Goal: Information Seeking & Learning: Learn about a topic

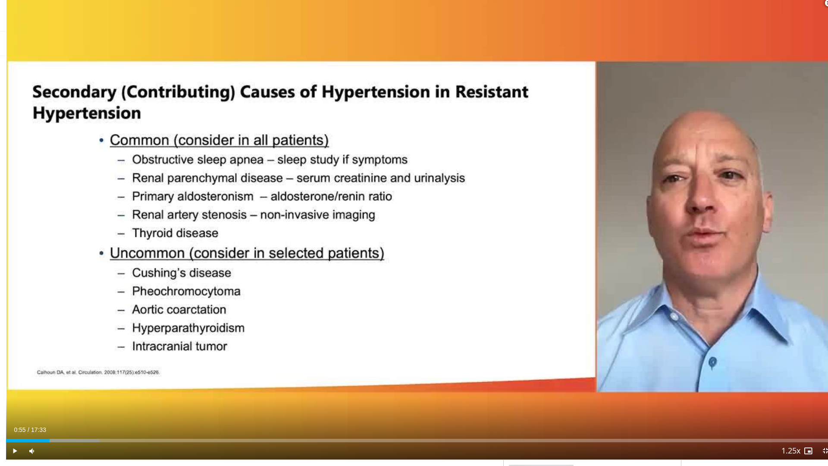
scroll to position [191, 0]
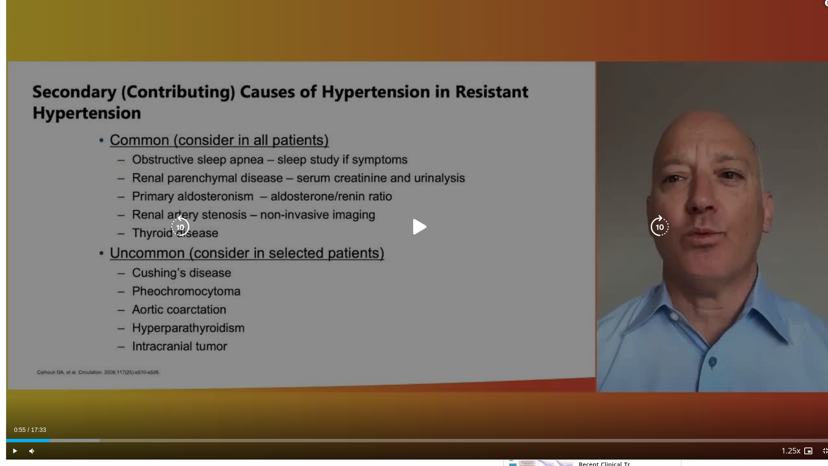
drag, startPoint x: 404, startPoint y: 114, endPoint x: 410, endPoint y: 125, distance: 13.2
click at [409, 126] on div "10 seconds Tap to unmute" at bounding box center [420, 226] width 828 height 465
click at [410, 125] on div "10 seconds Tap to unmute" at bounding box center [420, 226] width 828 height 465
click at [341, 167] on div "10 seconds Tap to unmute" at bounding box center [420, 226] width 828 height 465
drag, startPoint x: 96, startPoint y: 294, endPoint x: 119, endPoint y: 289, distance: 24.3
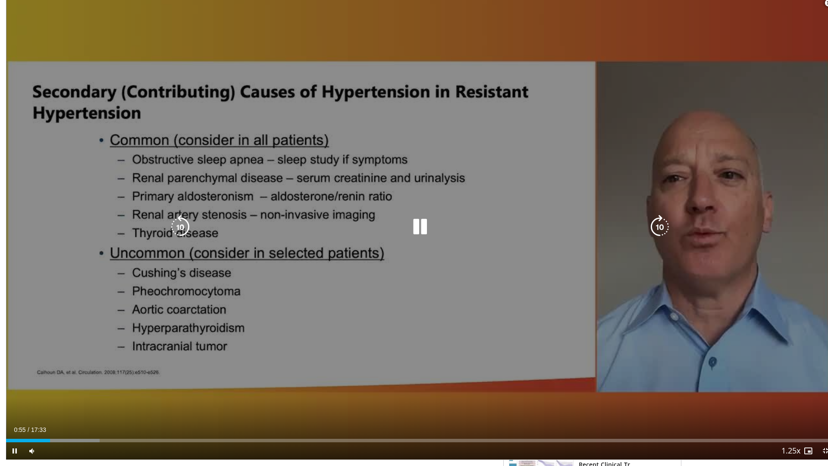
click at [95, 294] on div "10 seconds Tap to unmute" at bounding box center [420, 226] width 828 height 465
drag, startPoint x: 322, startPoint y: 41, endPoint x: 383, endPoint y: 9, distance: 68.1
click at [324, 34] on div "10 seconds Tap to unmute" at bounding box center [420, 226] width 828 height 465
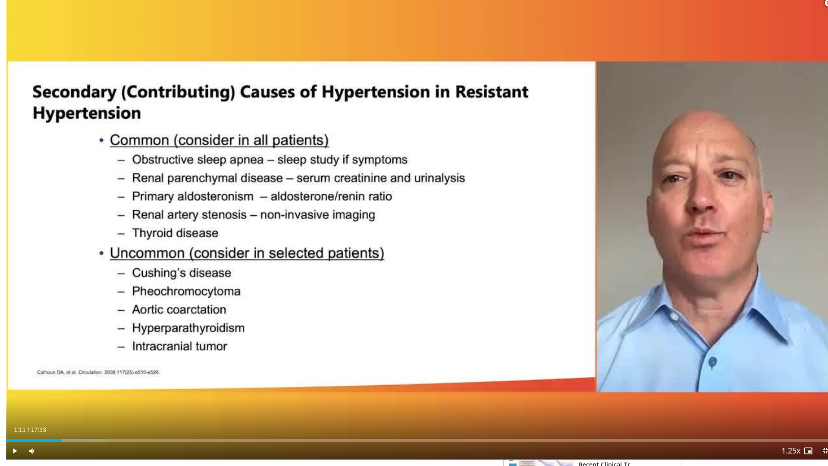
drag, startPoint x: 43, startPoint y: 446, endPoint x: 56, endPoint y: 450, distance: 13.4
click at [56, 450] on div "Current Time 1:11 / Duration 17:33 Play Skip Backward Skip Forward Mute 0% Load…" at bounding box center [420, 450] width 828 height 17
drag, startPoint x: 101, startPoint y: 446, endPoint x: 109, endPoint y: 447, distance: 7.8
click at [114, 442] on div "Progress Bar" at bounding box center [114, 439] width 1 height 3
drag, startPoint x: 216, startPoint y: 446, endPoint x: 237, endPoint y: 451, distance: 21.2
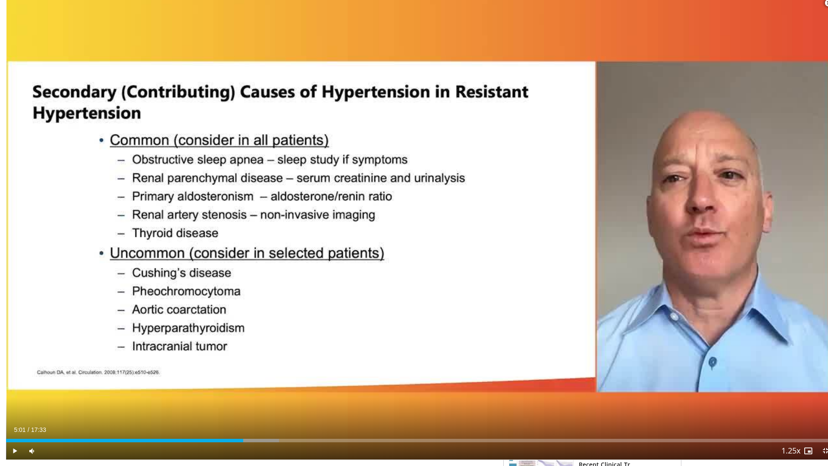
click at [237, 451] on div "Current Time 5:01 / Duration 17:33 Play Skip Backward Skip Forward Mute 0% Load…" at bounding box center [420, 450] width 828 height 17
drag, startPoint x: 241, startPoint y: 446, endPoint x: 262, endPoint y: 447, distance: 20.3
click at [268, 442] on div "Progress Bar" at bounding box center [268, 439] width 1 height 3
drag, startPoint x: 288, startPoint y: 447, endPoint x: 295, endPoint y: 447, distance: 6.5
click at [301, 442] on div "Progress Bar" at bounding box center [301, 439] width 1 height 3
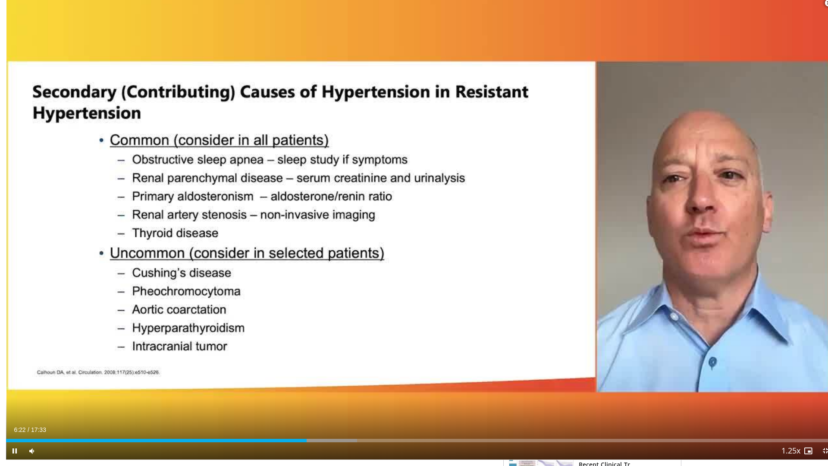
drag, startPoint x: 300, startPoint y: 448, endPoint x: 309, endPoint y: 451, distance: 9.0
click at [309, 451] on div "Current Time 6:22 / Duration 17:33 Pause Skip Backward Skip Forward Mute 0% Loa…" at bounding box center [420, 450] width 828 height 17
drag, startPoint x: 303, startPoint y: 448, endPoint x: 318, endPoint y: 449, distance: 15.2
click at [318, 449] on div "Current Time 6:44 / Duration 17:33 Play Skip Backward Skip Forward Mute 0% Load…" at bounding box center [420, 450] width 828 height 17
click at [321, 449] on div "Current Time 6:50 / Duration 17:33 Pause Skip Backward Skip Forward Mute 0% Loa…" at bounding box center [420, 450] width 828 height 17
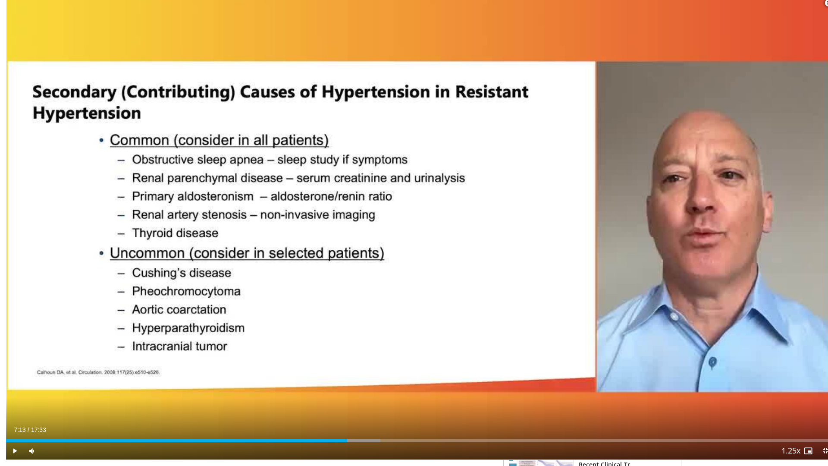
drag, startPoint x: 325, startPoint y: 445, endPoint x: 341, endPoint y: 448, distance: 16.6
click at [341, 448] on div "Current Time 7:13 / Duration 17:33 Play Skip Backward Skip Forward Mute 0% Load…" at bounding box center [420, 450] width 828 height 17
drag, startPoint x: 356, startPoint y: 446, endPoint x: 364, endPoint y: 448, distance: 8.9
click at [364, 448] on div "Current Time 7:43 / Duration 17:33 Play Skip Backward Skip Forward Mute 0% Load…" at bounding box center [420, 450] width 828 height 17
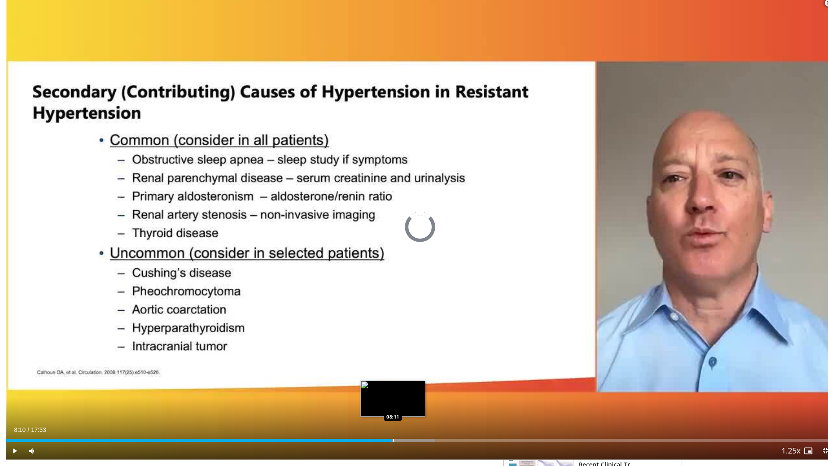
drag, startPoint x: 379, startPoint y: 447, endPoint x: 393, endPoint y: 448, distance: 14.3
click at [393, 442] on div "Loaded : 51.81% 08:11 08:11" at bounding box center [420, 439] width 828 height 3
drag, startPoint x: 396, startPoint y: 448, endPoint x: 404, endPoint y: 447, distance: 7.8
click at [410, 442] on div "Progress Bar" at bounding box center [410, 439] width 1 height 3
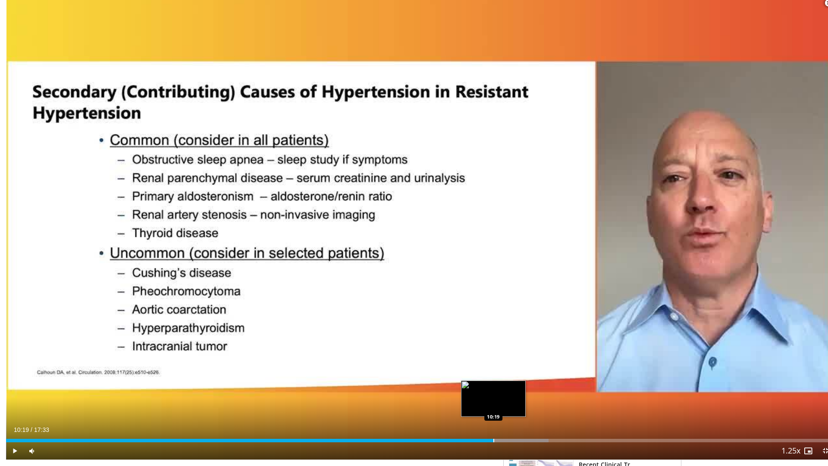
drag, startPoint x: 491, startPoint y: 446, endPoint x: 487, endPoint y: 447, distance: 4.4
click at [493, 442] on div "Progress Bar" at bounding box center [493, 439] width 1 height 3
drag, startPoint x: 488, startPoint y: 448, endPoint x: 485, endPoint y: 451, distance: 4.9
click at [485, 451] on div "Current Time 10:16 / Duration 17:33 Play Skip Backward Skip Forward Mute 0% Loa…" at bounding box center [420, 450] width 828 height 17
click at [491, 448] on div "Current Time 10:24 / Duration 17:33 Play Skip Backward Skip Forward Mute 0% Loa…" at bounding box center [420, 450] width 828 height 17
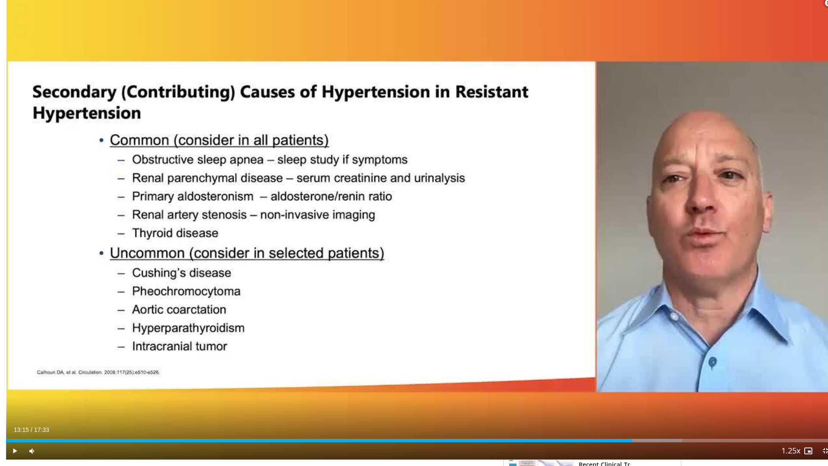
drag, startPoint x: 616, startPoint y: 447, endPoint x: 626, endPoint y: 447, distance: 9.5
click at [626, 442] on div "Loaded : 81.67% 13:15 13:15" at bounding box center [420, 439] width 828 height 3
drag, startPoint x: 641, startPoint y: 448, endPoint x: 650, endPoint y: 448, distance: 9.5
click at [650, 448] on div "Current Time 13:38 / Duration 17:33 Pause Skip Backward Skip Forward Mute 0% Lo…" at bounding box center [420, 450] width 828 height 17
drag, startPoint x: 640, startPoint y: 448, endPoint x: 648, endPoint y: 449, distance: 8.3
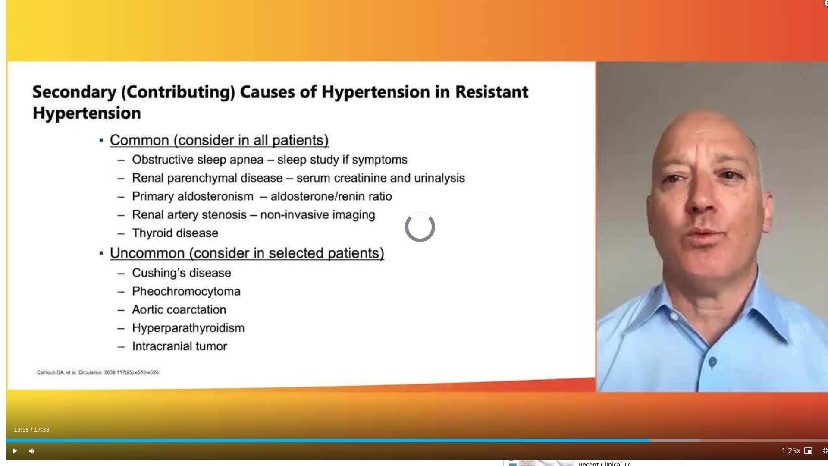
click at [648, 449] on div "Current Time 13:38 / Duration 17:33 Play Skip Backward Skip Forward Mute 0% Loa…" at bounding box center [420, 450] width 828 height 17
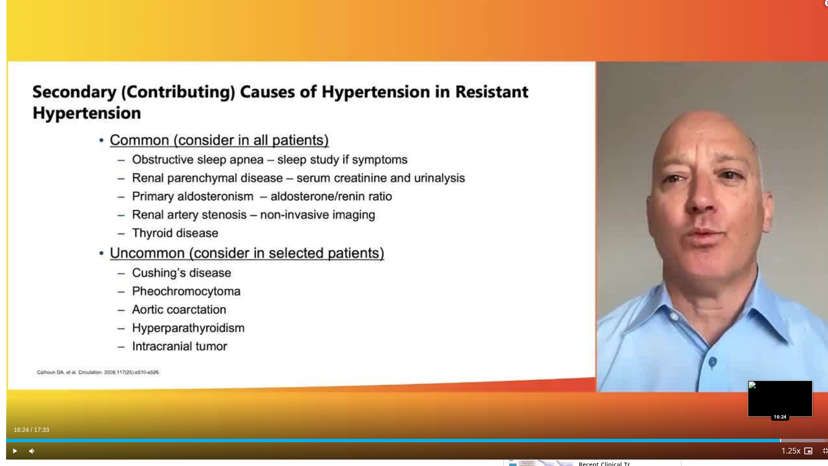
drag, startPoint x: 765, startPoint y: 445, endPoint x: 774, endPoint y: 447, distance: 9.2
click at [780, 442] on div "Progress Bar" at bounding box center [780, 439] width 1 height 3
drag, startPoint x: 774, startPoint y: 447, endPoint x: 792, endPoint y: 446, distance: 17.3
click at [797, 442] on div "Progress Bar" at bounding box center [797, 439] width 1 height 3
drag, startPoint x: 793, startPoint y: 446, endPoint x: 802, endPoint y: 446, distance: 9.1
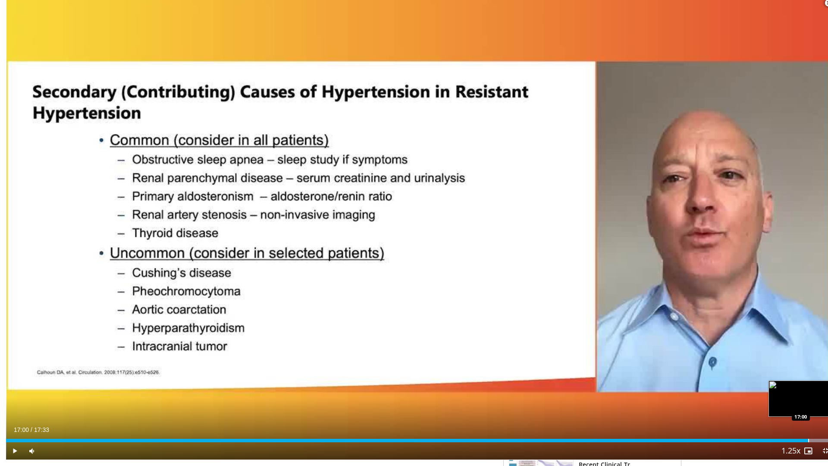
click at [808, 442] on div "Progress Bar" at bounding box center [808, 439] width 1 height 3
drag, startPoint x: 802, startPoint y: 447, endPoint x: 817, endPoint y: 447, distance: 15.1
click at [823, 442] on div "Progress Bar" at bounding box center [823, 439] width 1 height 3
drag, startPoint x: 817, startPoint y: 446, endPoint x: 823, endPoint y: 445, distance: 6.1
click at [827, 442] on div "Progress Bar" at bounding box center [829, 439] width 1 height 3
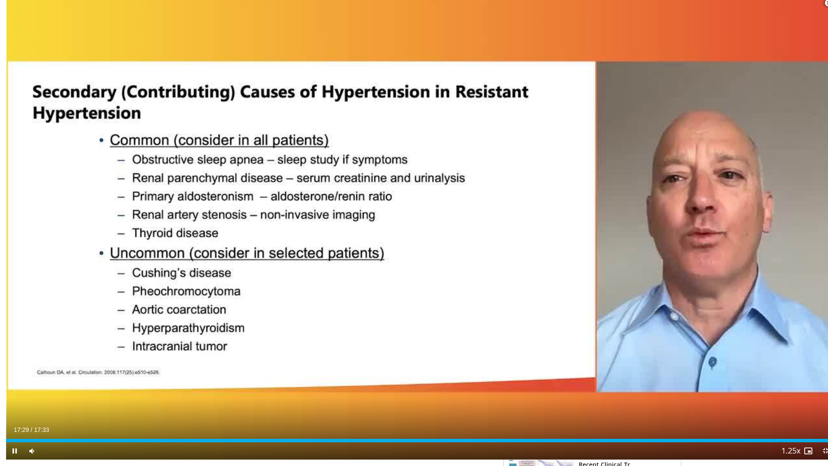
click at [820, 8] on span "Video Player" at bounding box center [828, 2] width 17 height 17
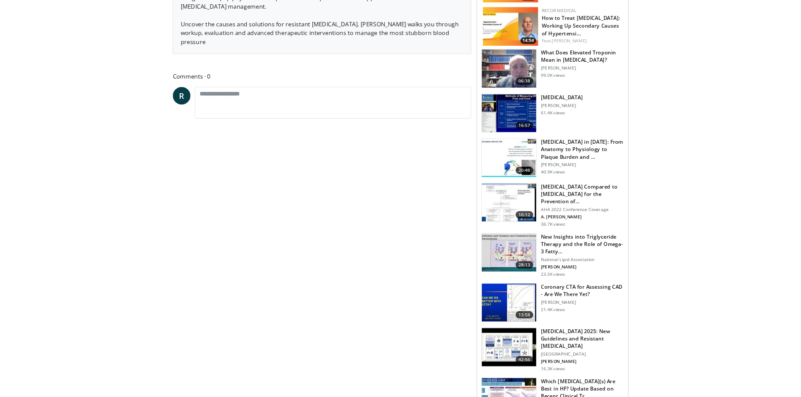
scroll to position [388, 0]
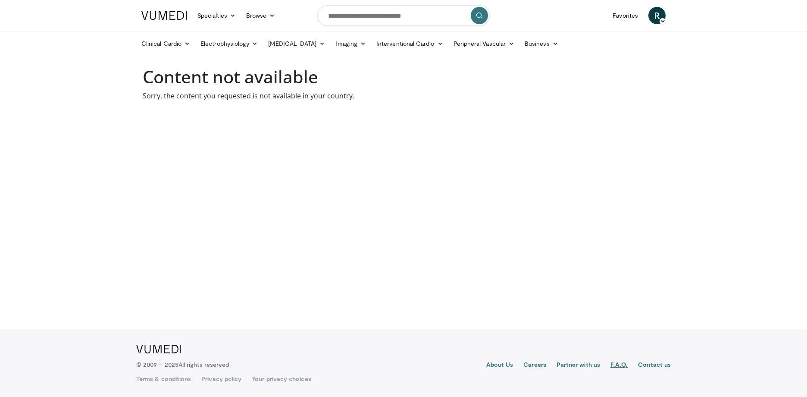
click at [620, 367] on link "F.A.Q." at bounding box center [619, 365] width 17 height 10
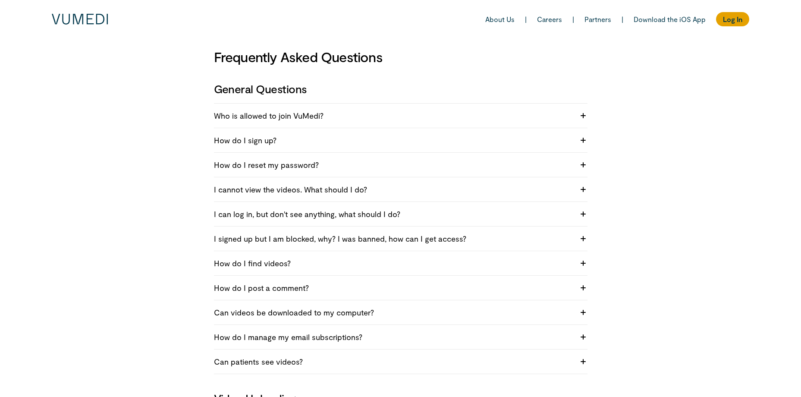
click at [354, 119] on h4 "Who is allowed to join VuMedi?" at bounding box center [394, 115] width 360 height 10
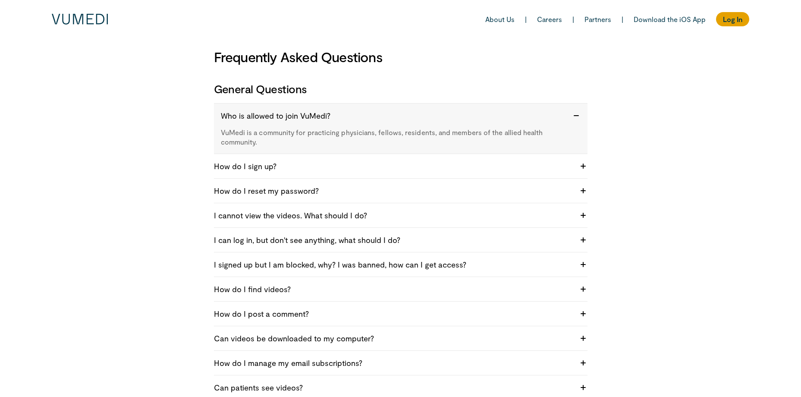
click at [429, 173] on div "How do I sign up? You can sign up by going here: https://www.vumedi.com/account…" at bounding box center [400, 166] width 373 height 25
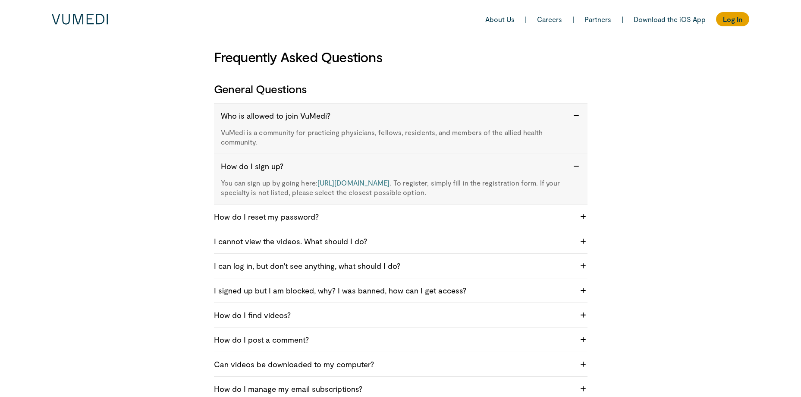
click at [429, 228] on div "How do I reset my password? You can reset your password here: https://www.vumed…" at bounding box center [400, 216] width 373 height 25
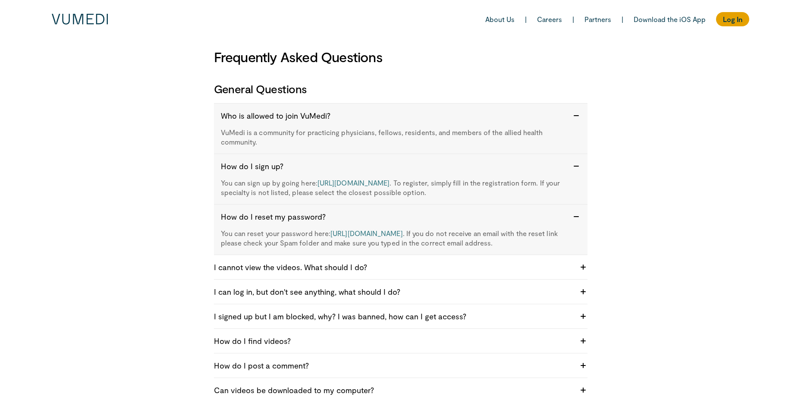
click at [427, 275] on div "I cannot view the videos. What should I do? Try clearing your browser's cache a…" at bounding box center [400, 267] width 373 height 25
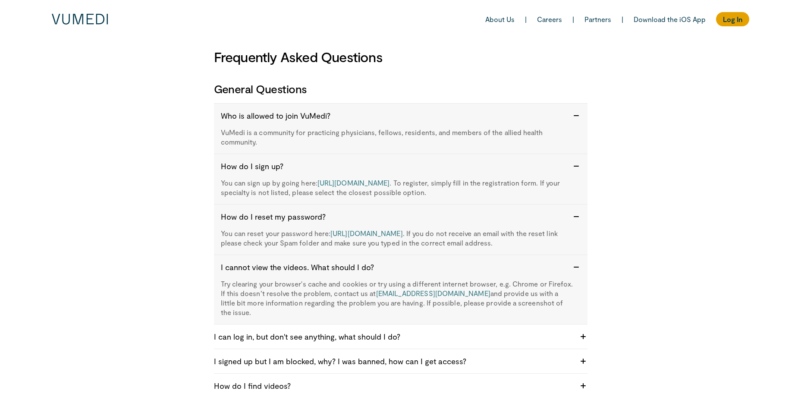
click at [440, 331] on h4 "I can log in, but don't see anything, what should I do?" at bounding box center [394, 336] width 360 height 10
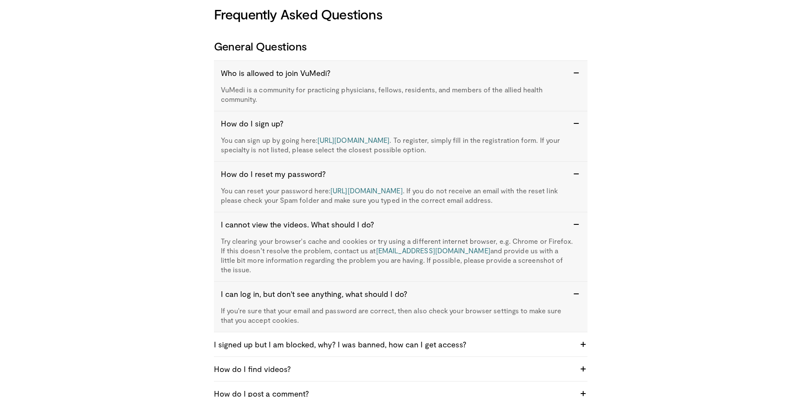
scroll to position [129, 0]
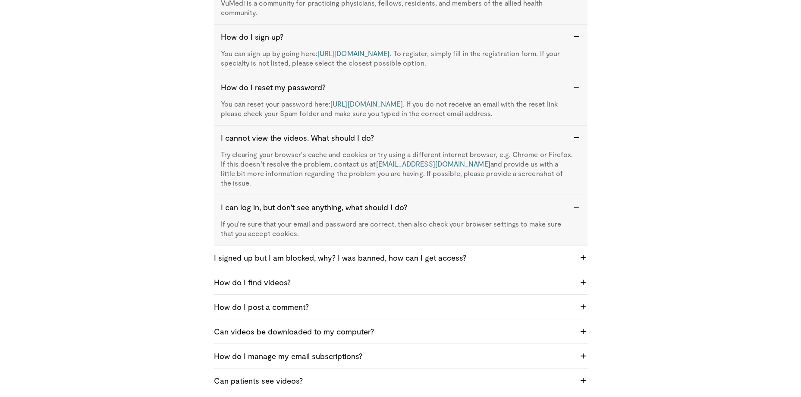
click at [465, 252] on h4 "I signed up but I am blocked, why? I was banned, how can I get access?" at bounding box center [394, 257] width 360 height 10
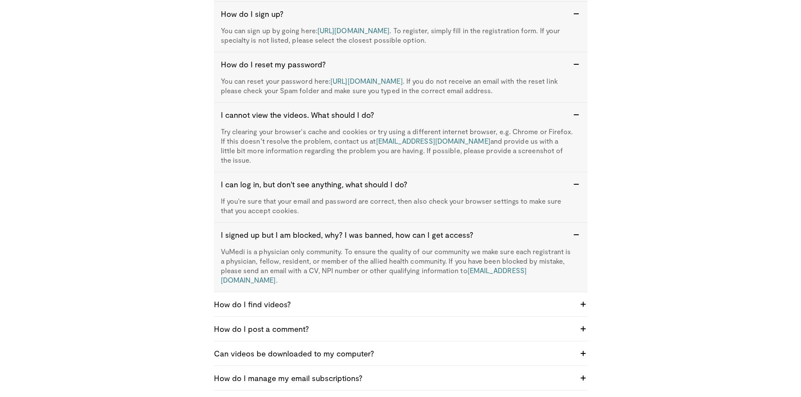
scroll to position [172, 0]
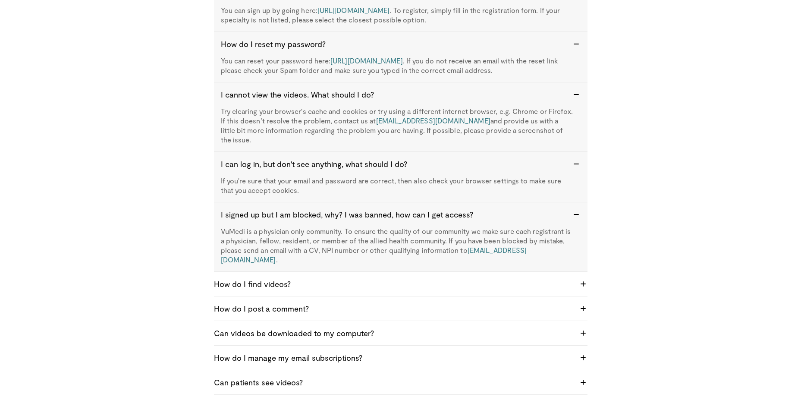
click at [448, 272] on div "How do I find videos? You can use the search bar at the top or browse videos us…" at bounding box center [400, 284] width 373 height 25
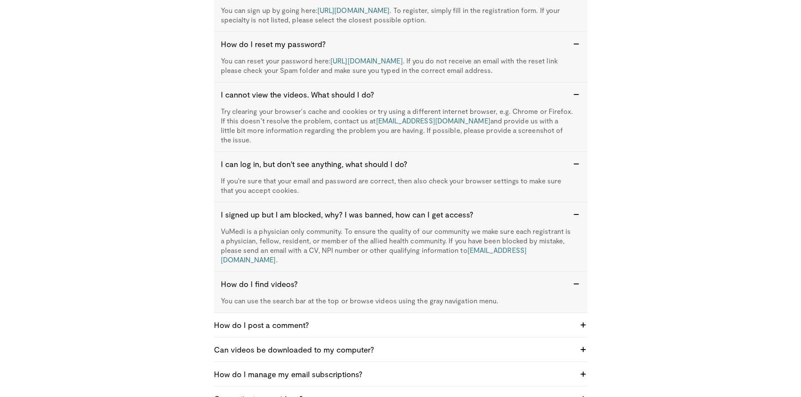
click at [430, 319] on h4 "How do I post a comment?" at bounding box center [394, 324] width 360 height 10
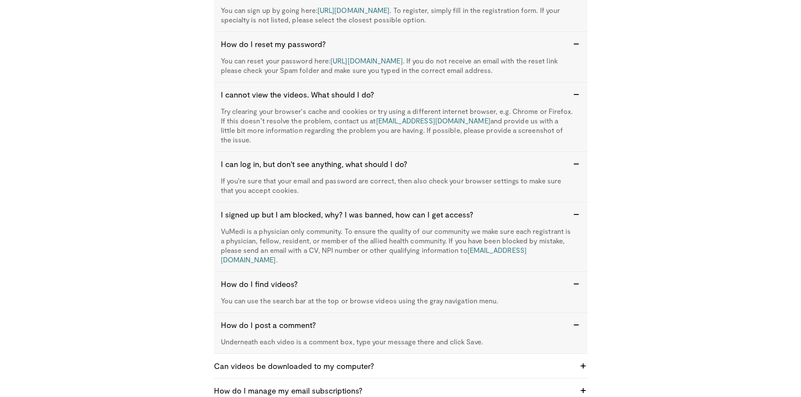
click at [404, 354] on div "Can videos be downloaded to my computer? All videos are streamed. They cannot b…" at bounding box center [400, 366] width 373 height 25
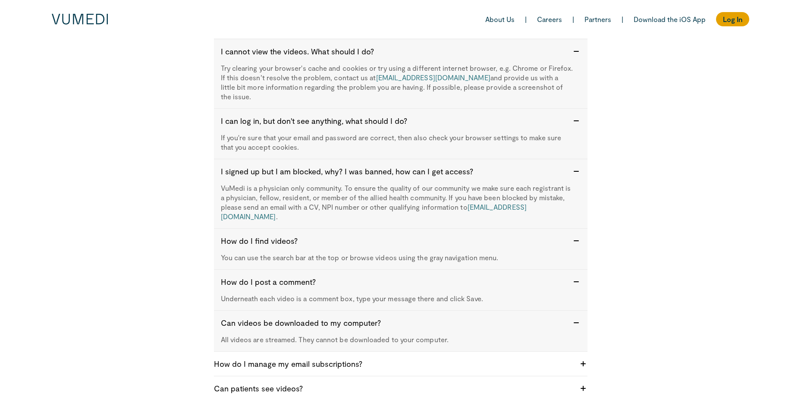
scroll to position [43, 0]
